Goal: Understand process/instructions: Learn about a topic

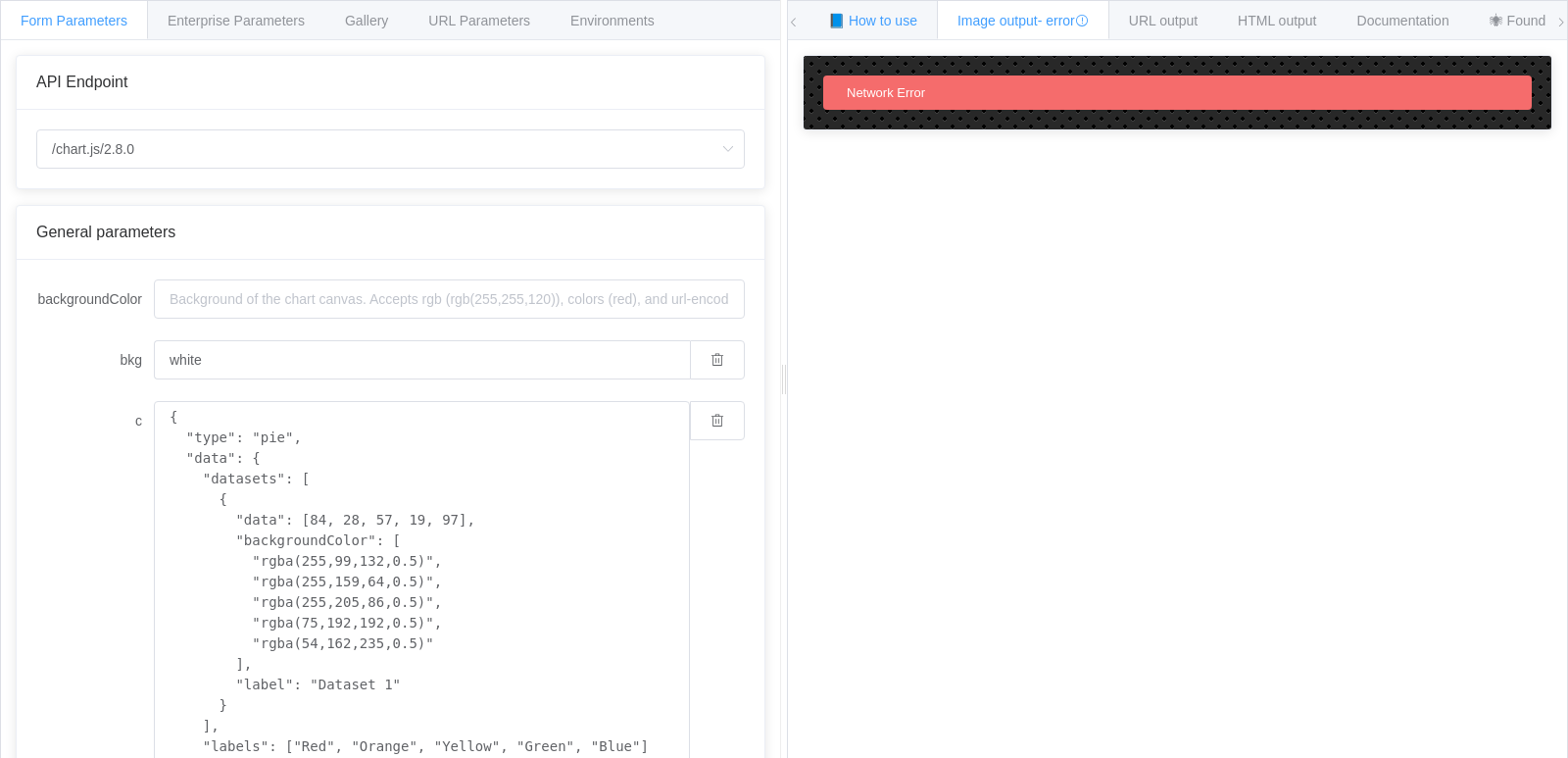
click at [874, 28] on span "📘 How to use" at bounding box center [873, 21] width 89 height 16
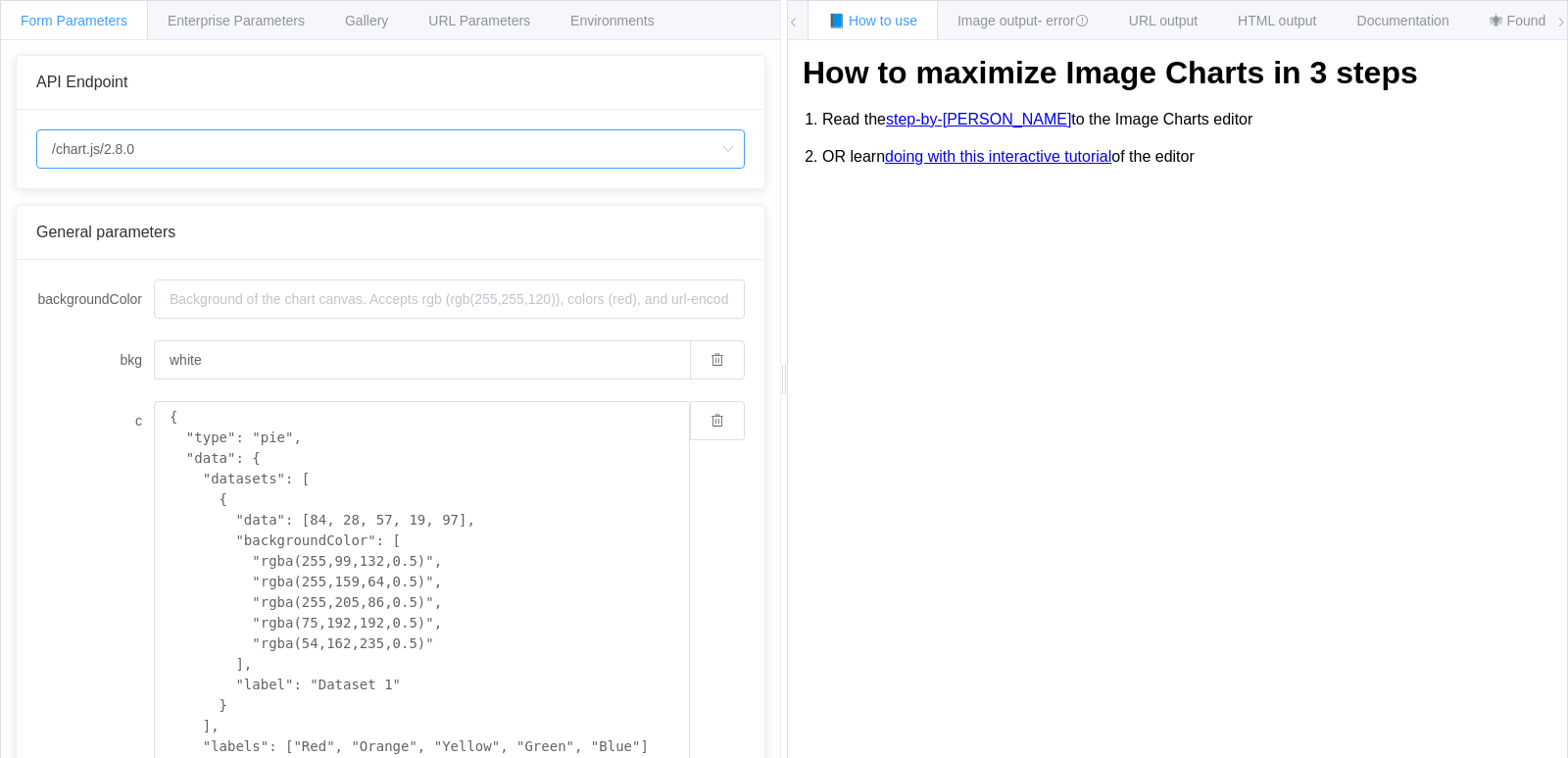
click at [527, 143] on input "/chart.js/2.8.0" at bounding box center [390, 148] width 709 height 39
click at [427, 216] on li "/chart" at bounding box center [390, 204] width 707 height 34
type input "/chart"
type input "20"
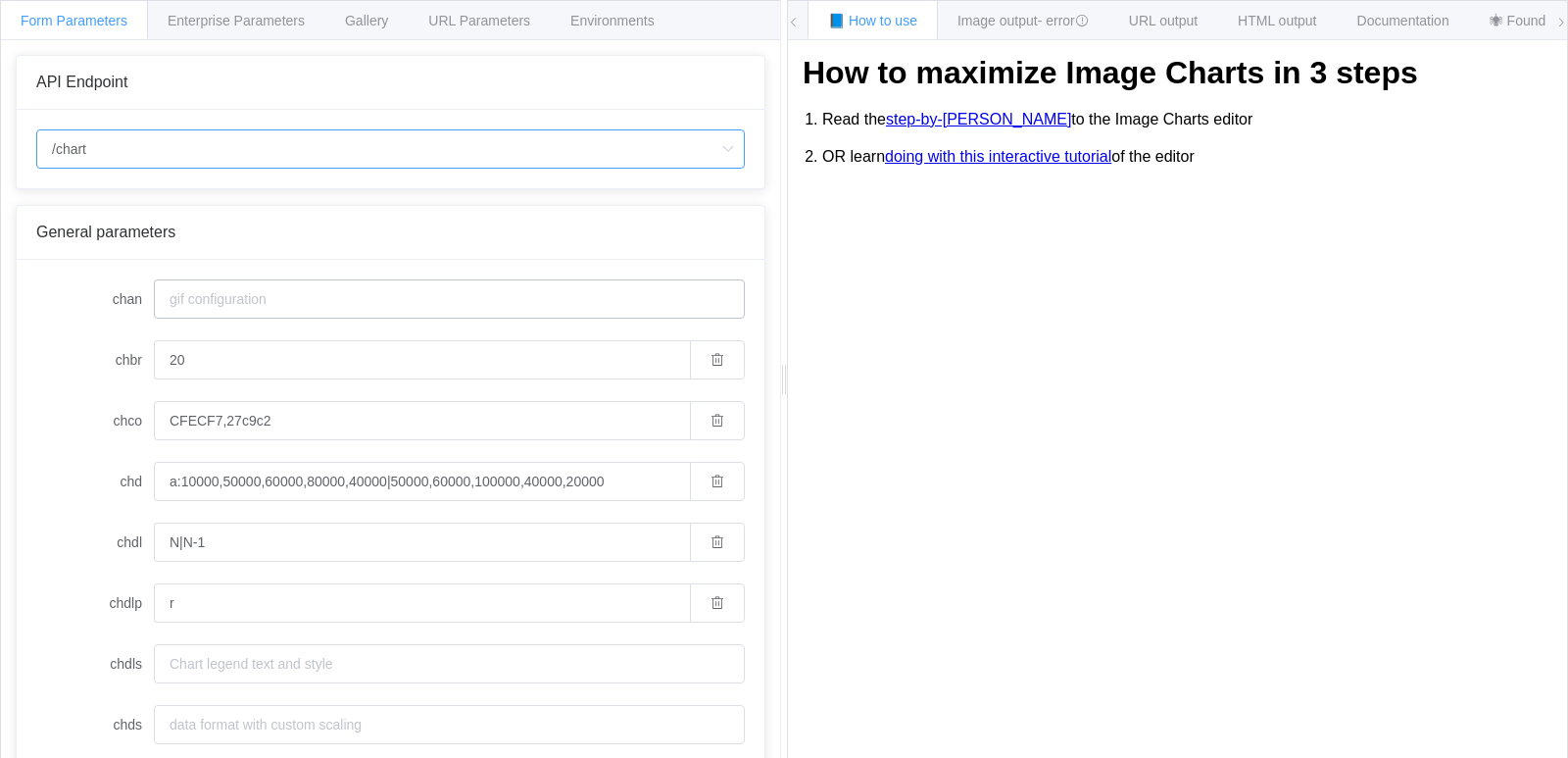
scroll to position [494, 0]
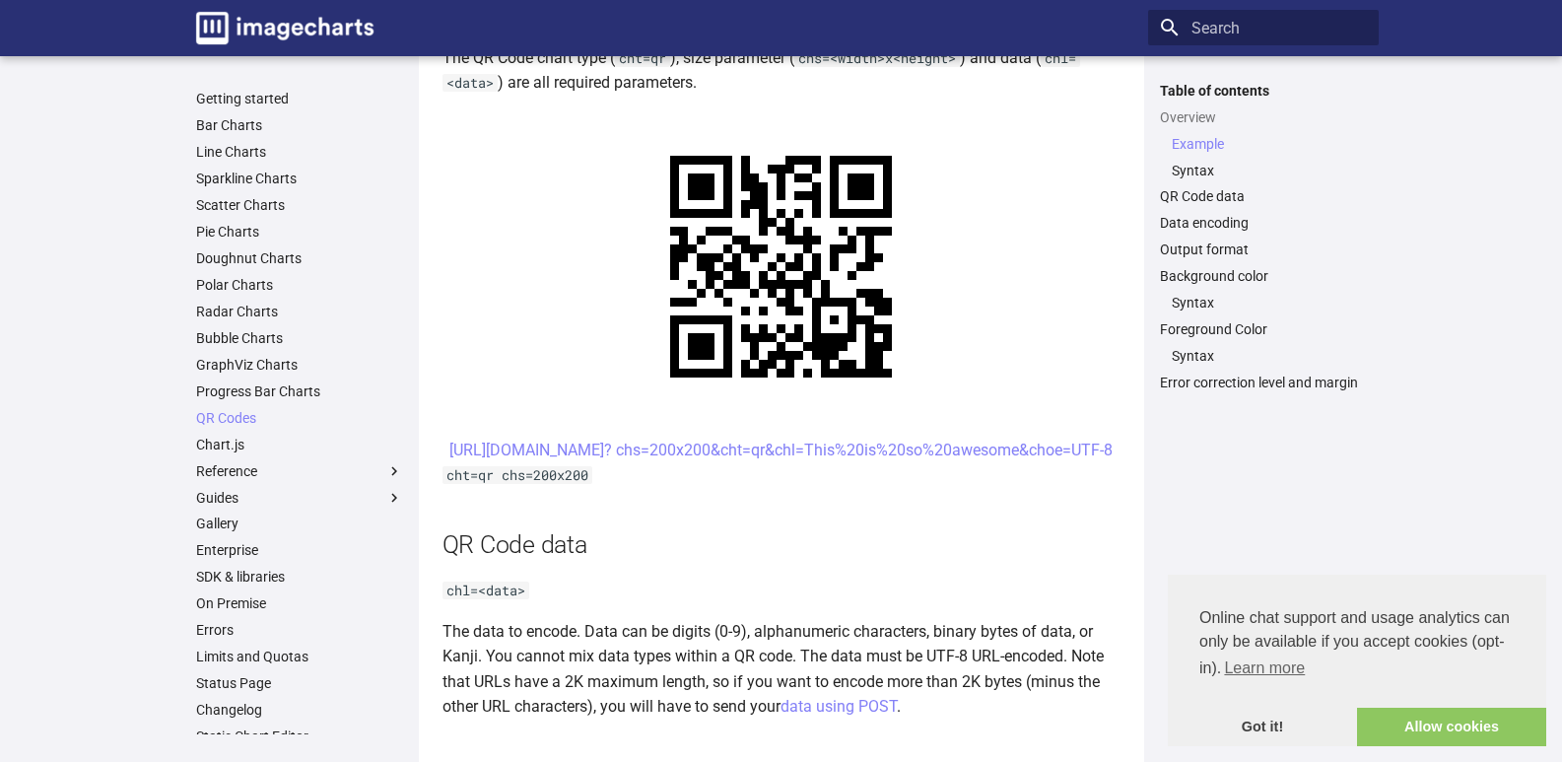
scroll to position [920, 0]
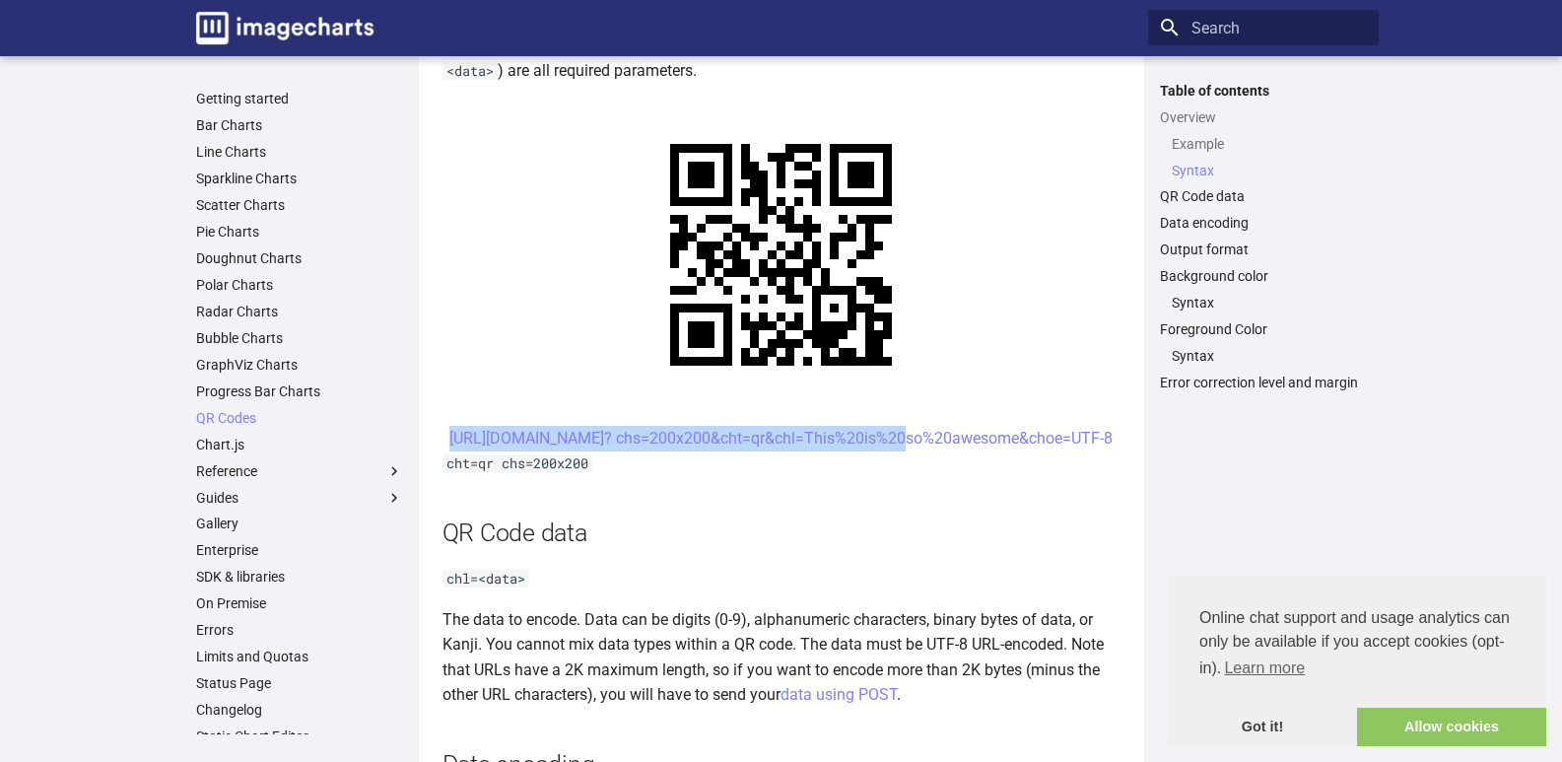
drag, startPoint x: 652, startPoint y: 222, endPoint x: 714, endPoint y: 275, distance: 81.8
click at [714, 426] on center "[URL][DOMAIN_NAME]? chs=200x200&cht=qr&chl=This%20is%20so%20awesome&choe=UTF-8" at bounding box center [782, 439] width 678 height 26
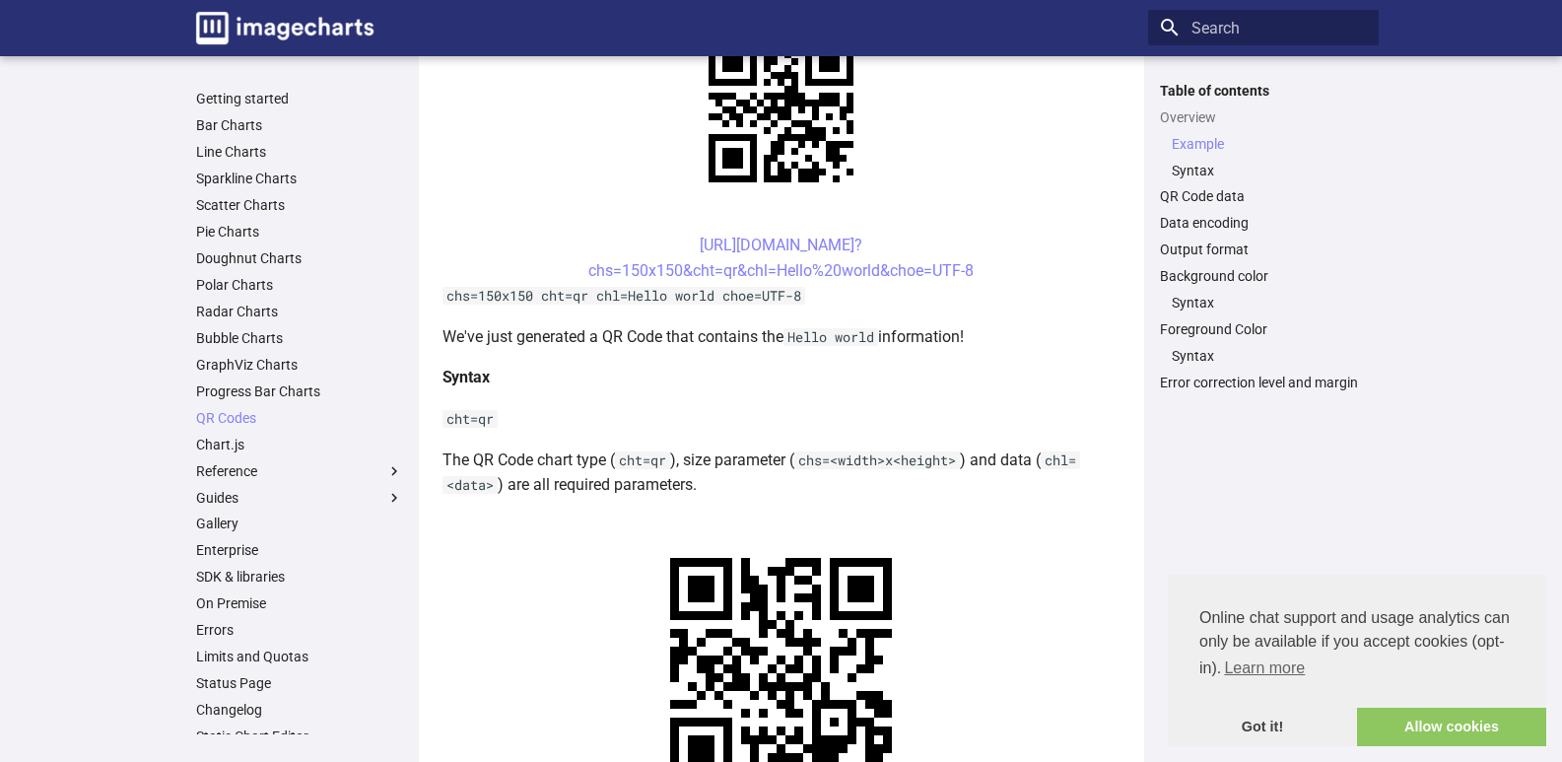
scroll to position [460, 0]
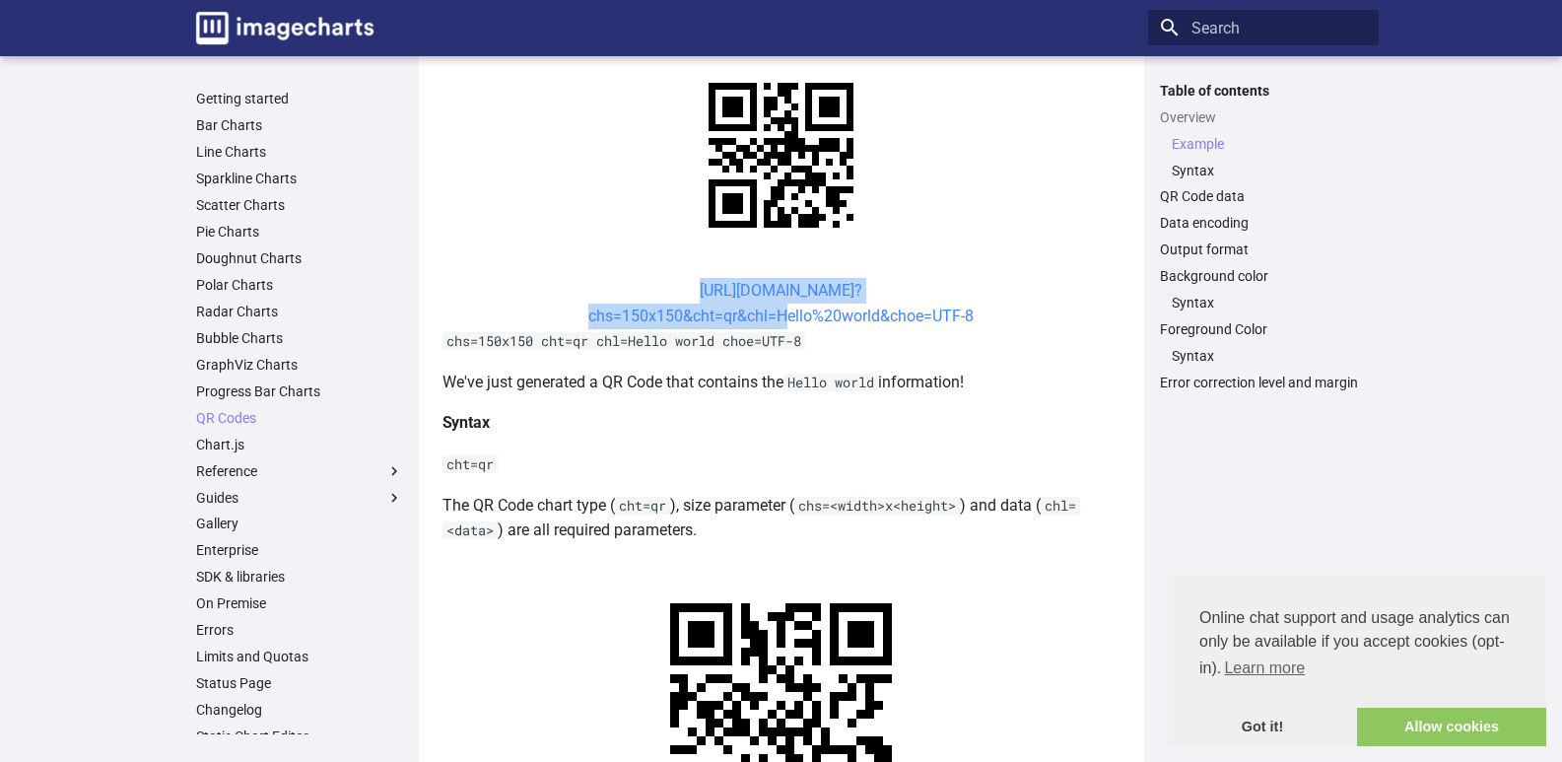
drag, startPoint x: 646, startPoint y: 330, endPoint x: 773, endPoint y: 367, distance: 132.3
click at [773, 328] on center "[URL][DOMAIN_NAME]? chs=150x150&cht=qr&chl=Hello%20world&choe=UTF-8" at bounding box center [782, 303] width 678 height 50
copy link "https://image-charts.com/chart? chs=150x150&cht=qr&chl="
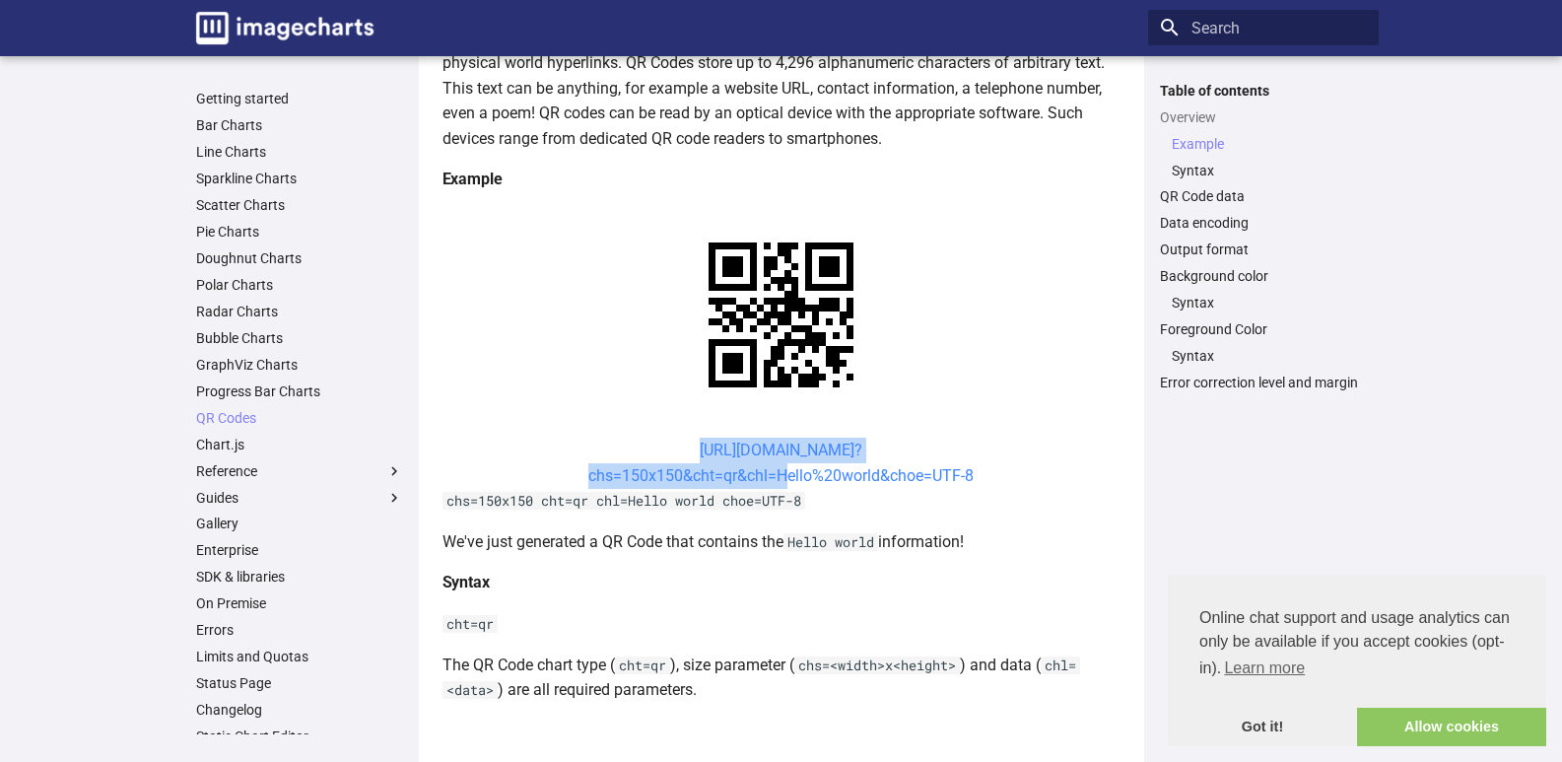
scroll to position [0, 0]
